Goal: Information Seeking & Learning: Learn about a topic

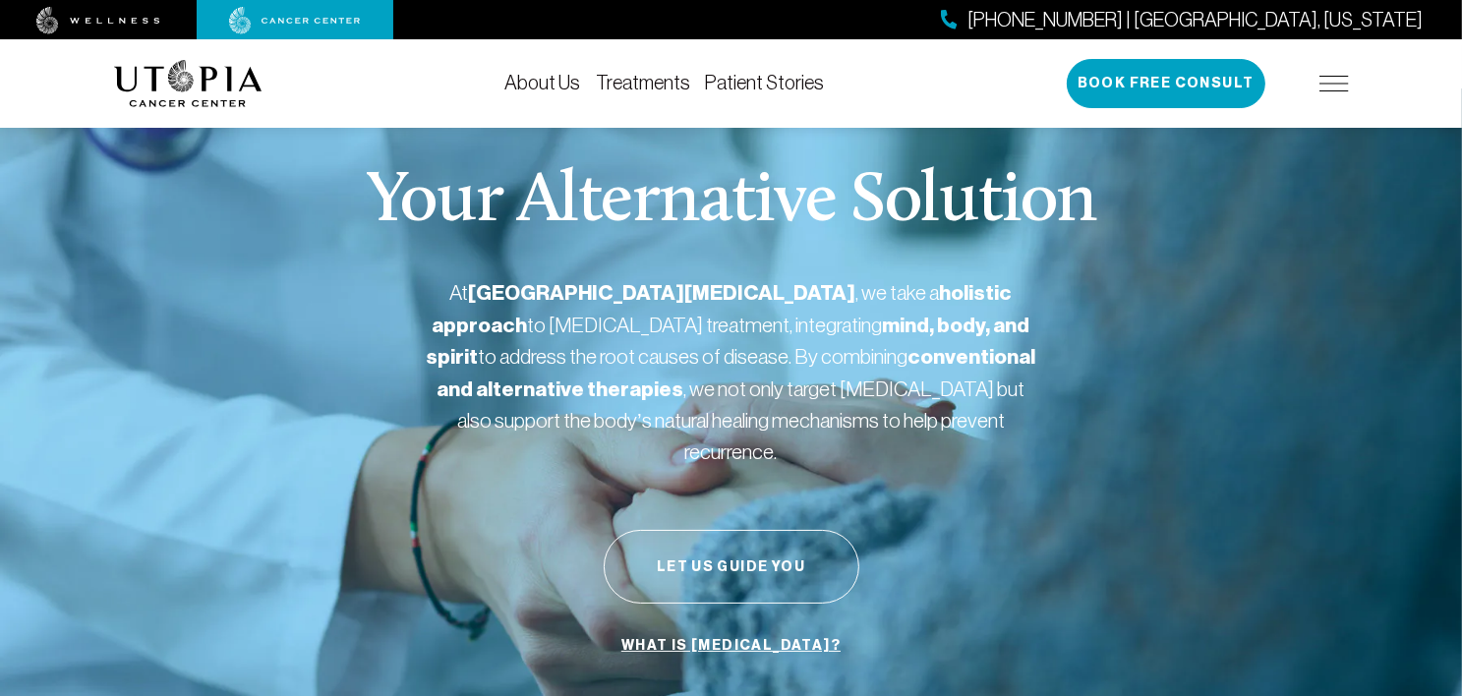
click at [639, 82] on link "Treatments" at bounding box center [643, 83] width 94 height 22
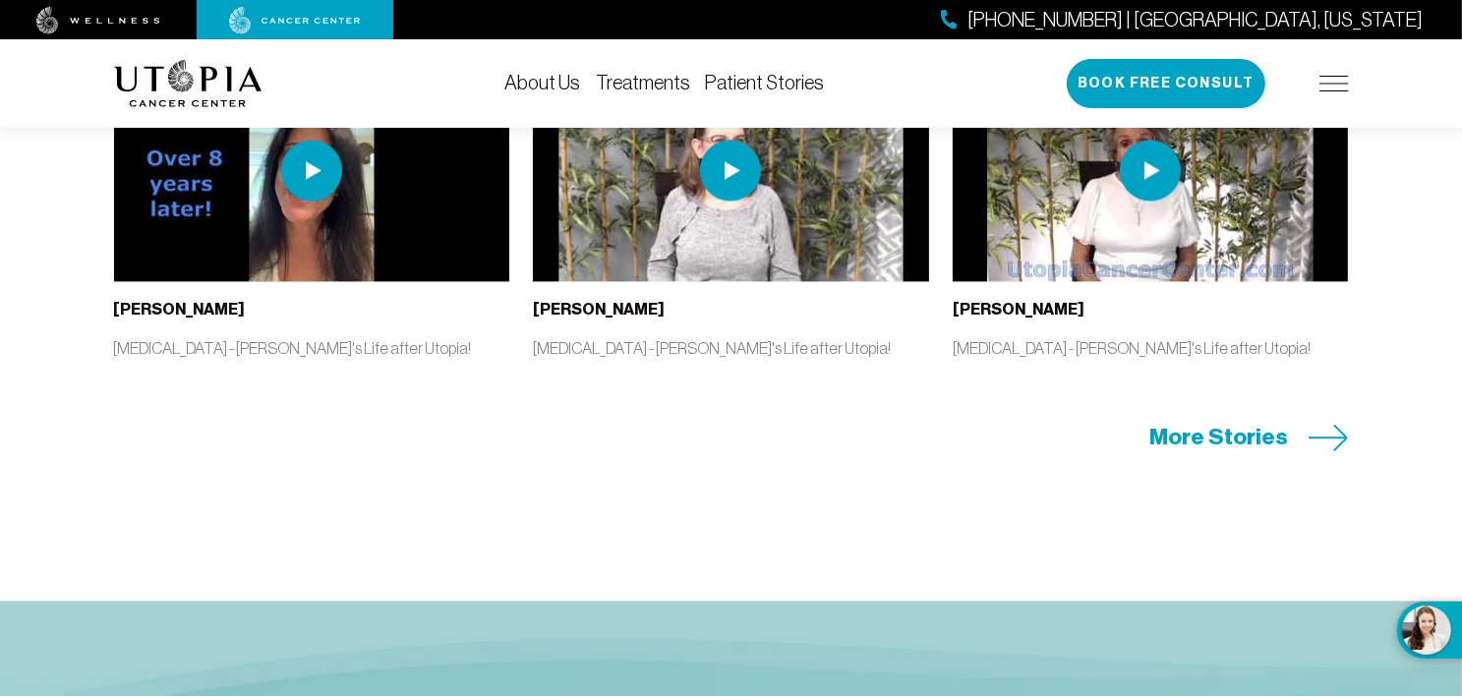
scroll to position [4327, 0]
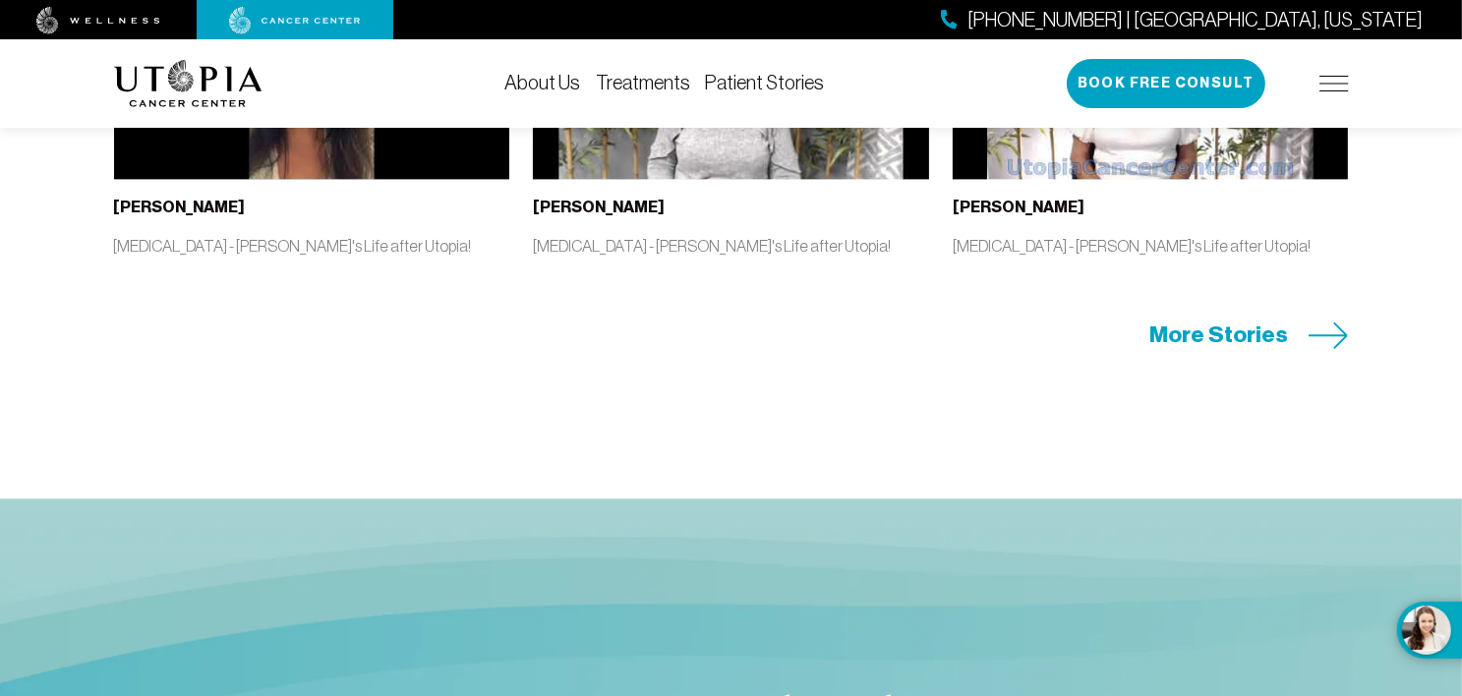
click at [1241, 350] on span "More Stories" at bounding box center [1220, 335] width 139 height 30
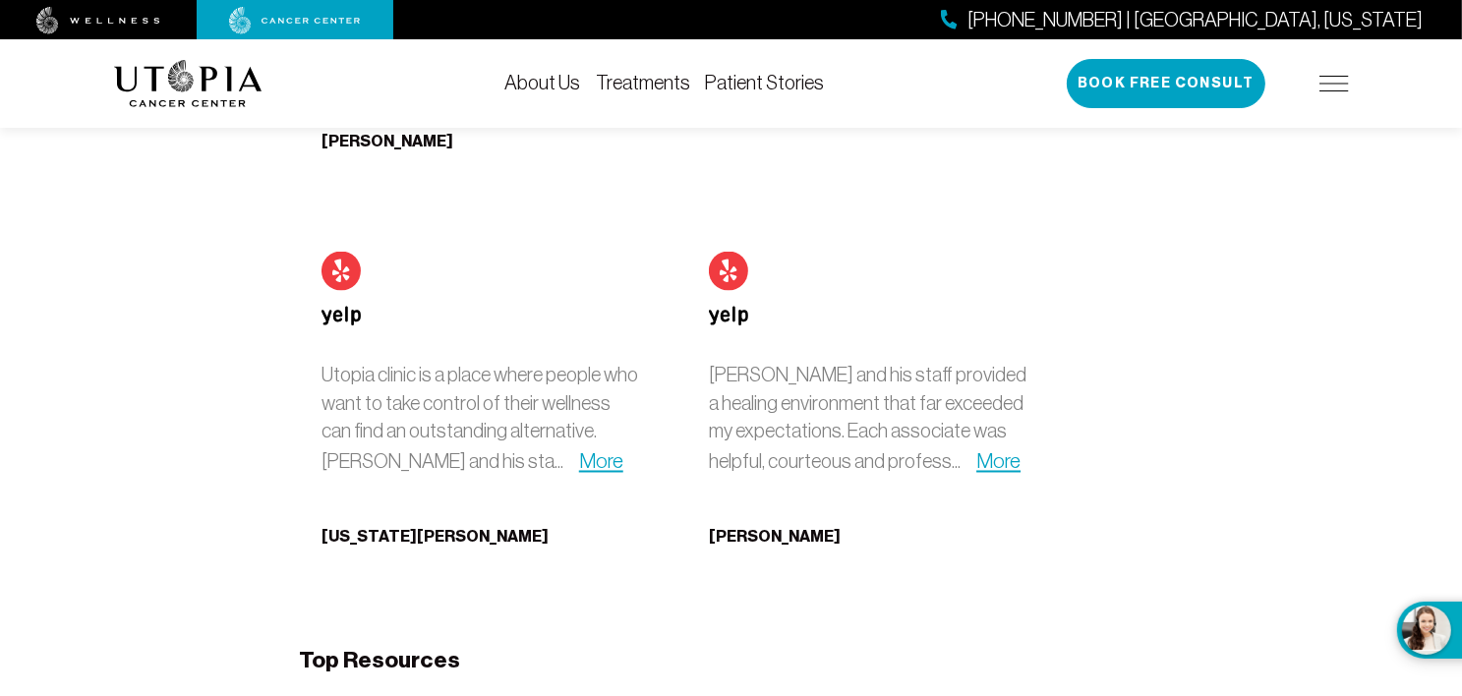
scroll to position [10621, 0]
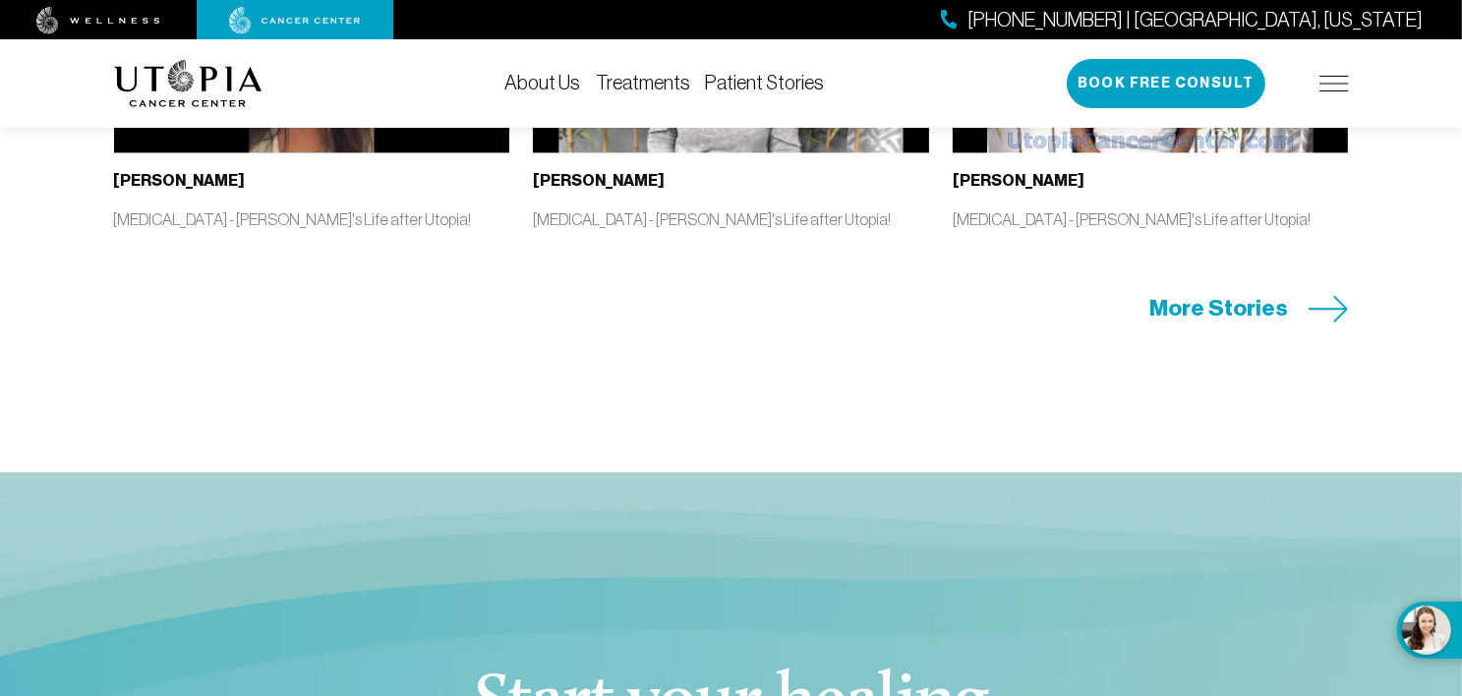
scroll to position [4327, 0]
